Goal: Task Accomplishment & Management: Manage account settings

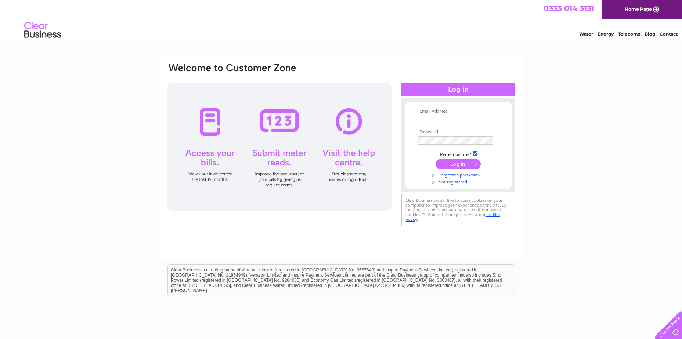
type input "accountspayable@peterheadport.co.uk"
click at [466, 160] on input "submit" at bounding box center [458, 164] width 45 height 10
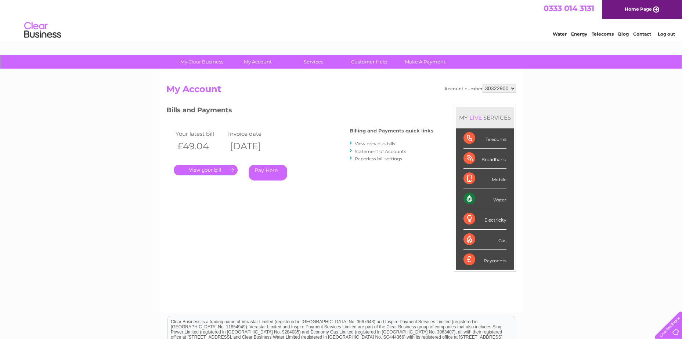
click at [509, 88] on select "30322900 30323507" at bounding box center [499, 88] width 33 height 9
select select "30323507"
click at [483, 84] on select "30322900 30323507" at bounding box center [499, 88] width 33 height 9
click at [340, 101] on div "Account number 30322900 30323507 My Account MY LIVE SERVICES Telecoms Broadband…" at bounding box center [341, 194] width 350 height 221
click at [293, 208] on div "Account number 30322900 30323507 My Account MY LIVE SERVICES Telecoms Broadband…" at bounding box center [341, 194] width 350 height 221
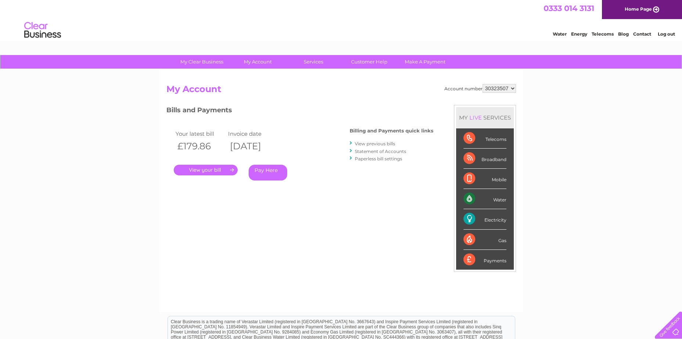
click at [213, 170] on link "." at bounding box center [206, 170] width 64 height 11
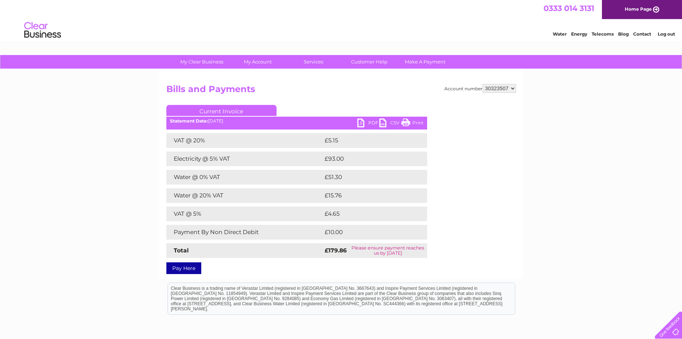
click at [513, 86] on select "30322900 30323507" at bounding box center [499, 88] width 33 height 9
select select "30322900"
click at [483, 84] on select "30322900 30323507" at bounding box center [499, 88] width 33 height 9
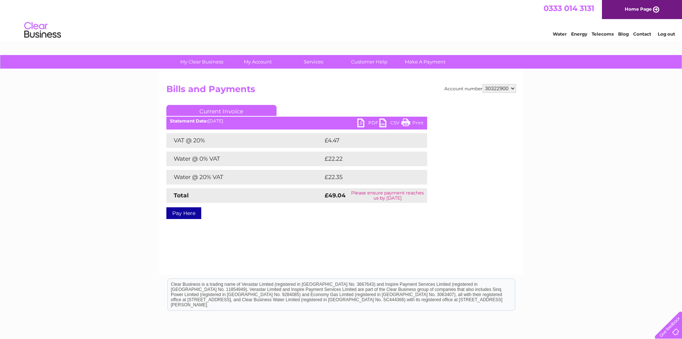
click at [335, 87] on h2 "Bills and Payments" at bounding box center [341, 91] width 350 height 14
click at [511, 89] on select "30322900 30323507" at bounding box center [499, 88] width 33 height 9
select select "30323507"
click at [483, 84] on select "30322900 30323507" at bounding box center [499, 88] width 33 height 9
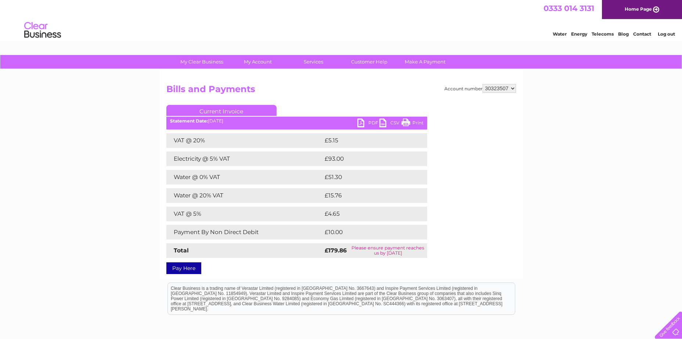
click at [510, 89] on select "30322900 30323507" at bounding box center [499, 88] width 33 height 9
click at [668, 33] on link "Log out" at bounding box center [666, 34] width 17 height 6
